Goal: Navigation & Orientation: Go to known website

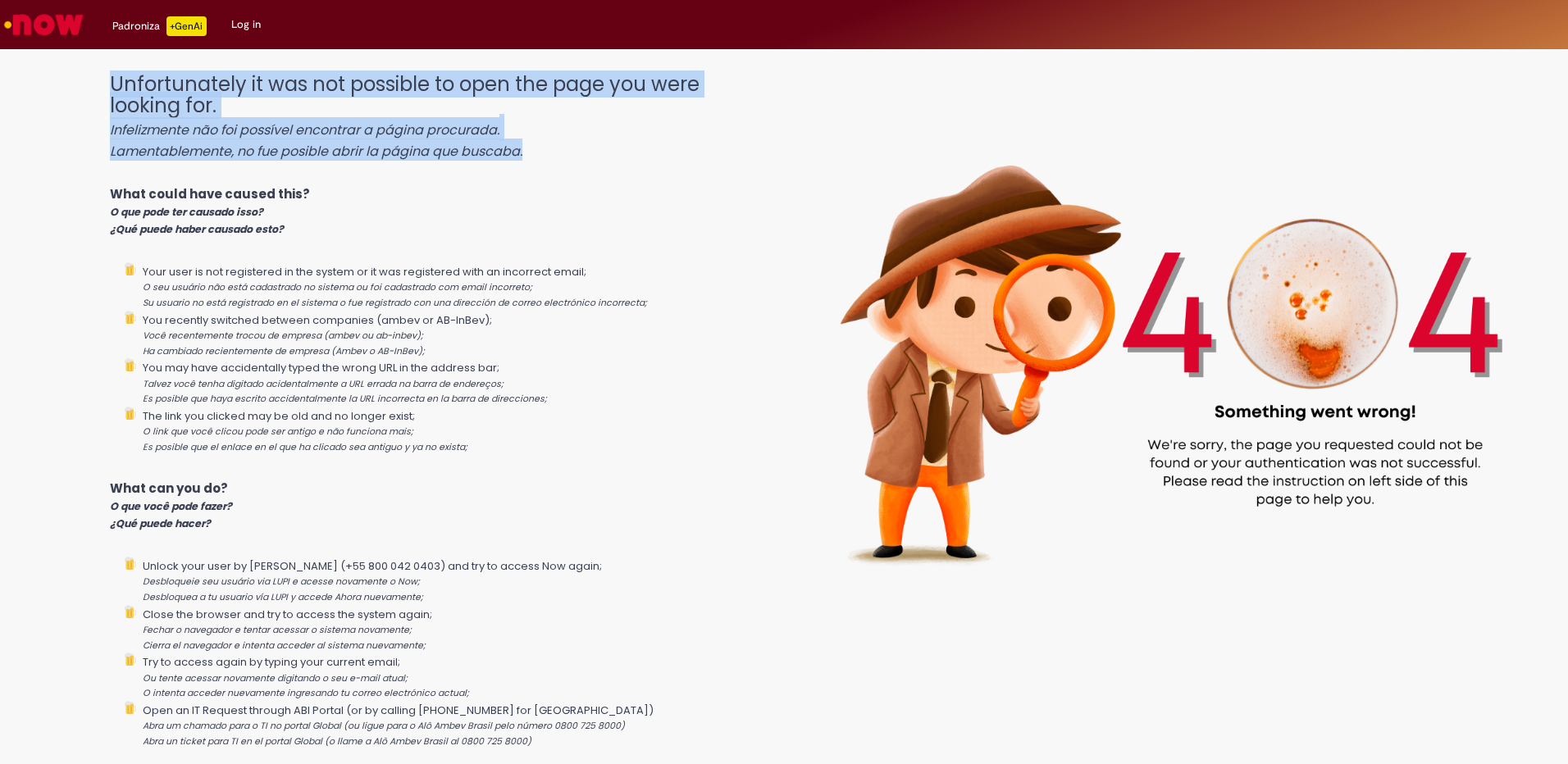
drag, startPoint x: 125, startPoint y: 78, endPoint x: 597, endPoint y: 140, distance: 476.1
click at [597, 140] on h1 "Unfortunately it was not possible to open the page you were looking for. Infeli…" at bounding box center [437, 117] width 656 height 87
drag, startPoint x: 597, startPoint y: 140, endPoint x: 277, endPoint y: 156, distance: 320.4
click at [277, 156] on icon "Lamentablemente, no fue posible abrir la página que buscaba." at bounding box center [316, 151] width 412 height 19
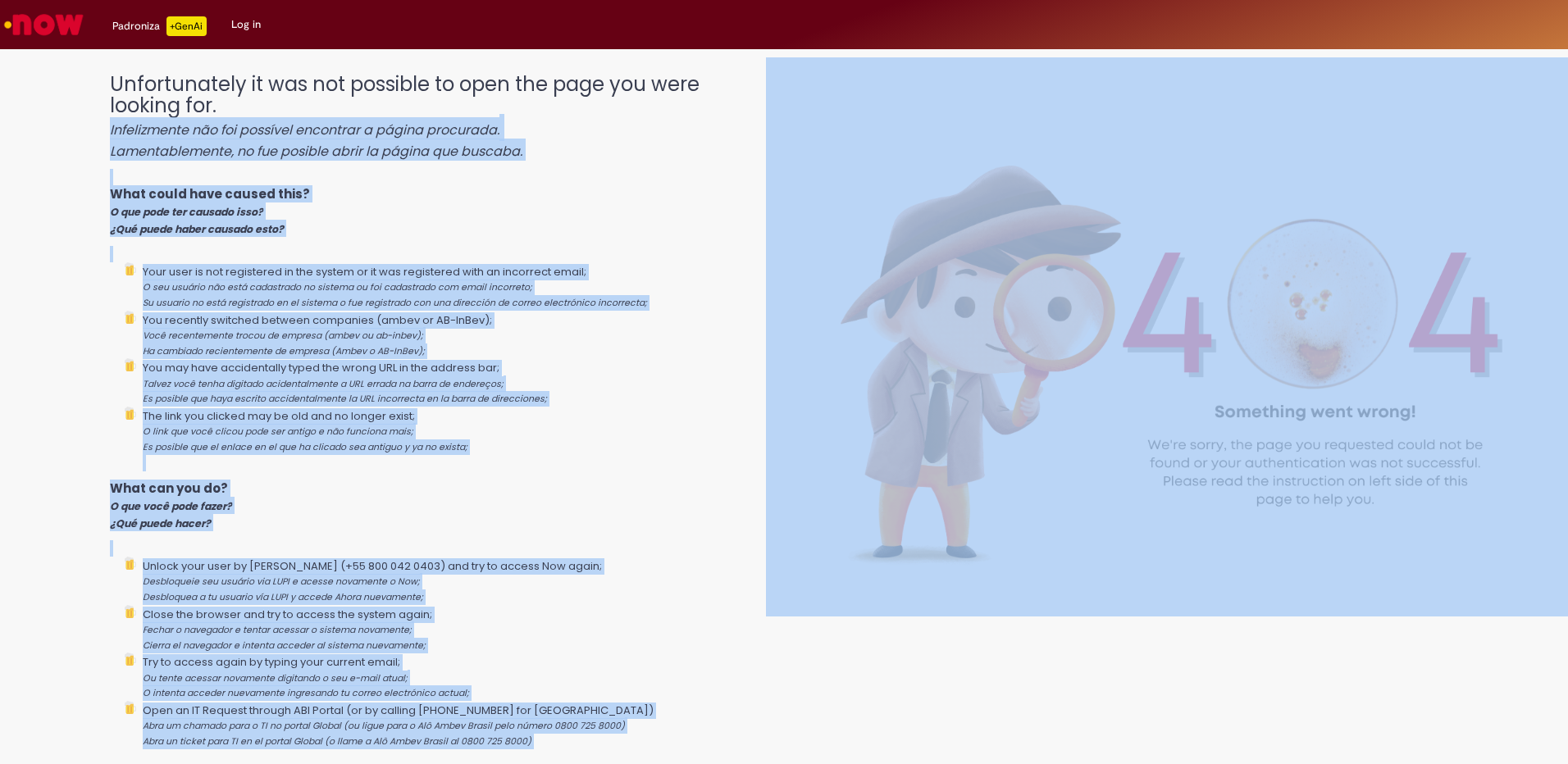
drag, startPoint x: 91, startPoint y: 123, endPoint x: 614, endPoint y: 137, distance: 523.2
click at [614, 137] on div "Unfortunately it was not possible to open the page you were looking for. Infeli…" at bounding box center [784, 336] width 1568 height 559
drag, startPoint x: 614, startPoint y: 137, endPoint x: 367, endPoint y: 168, distance: 248.9
click at [367, 168] on div "Unfortunately it was not possible to open the page you were looking for. Infeli…" at bounding box center [437, 433] width 656 height 751
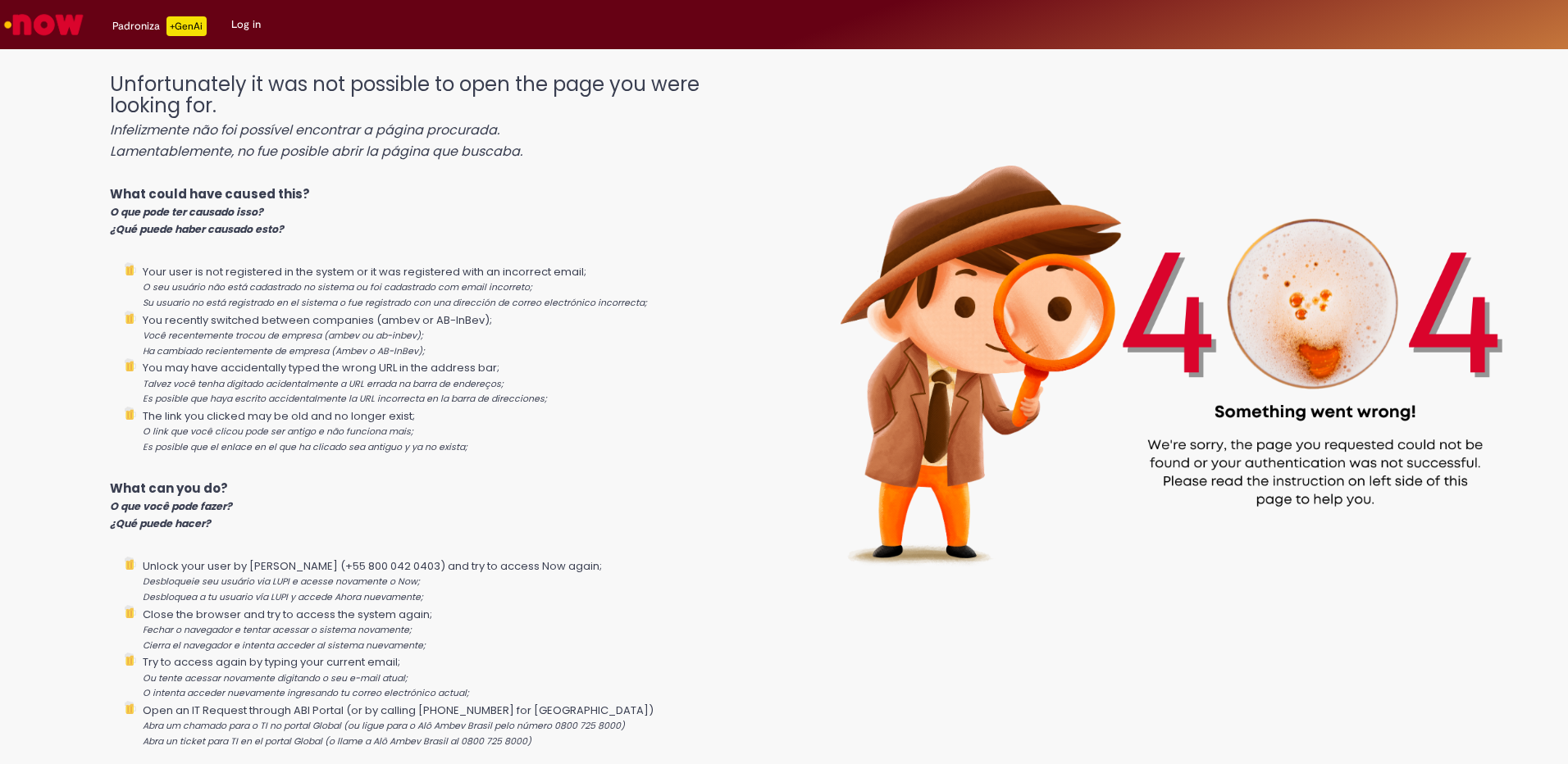
click at [61, 21] on img "Go to homepage" at bounding box center [44, 24] width 84 height 33
